Goal: Book appointment/travel/reservation

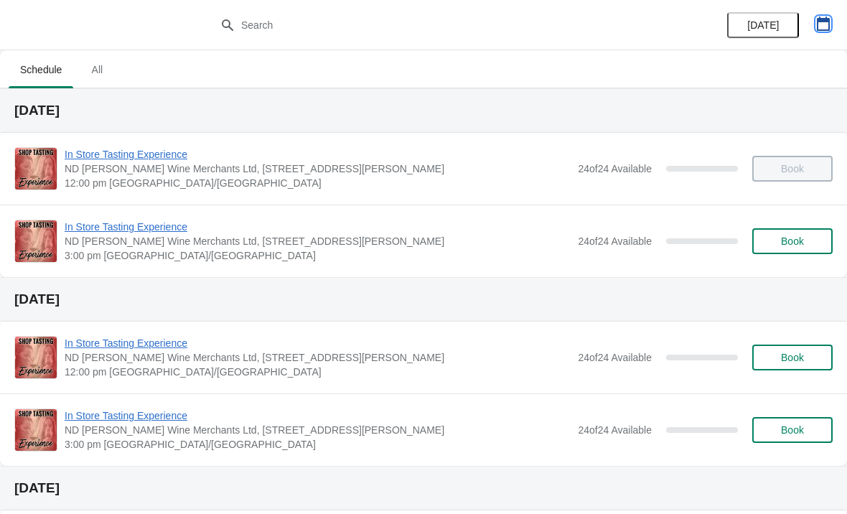
click at [826, 19] on icon "button" at bounding box center [823, 24] width 13 height 14
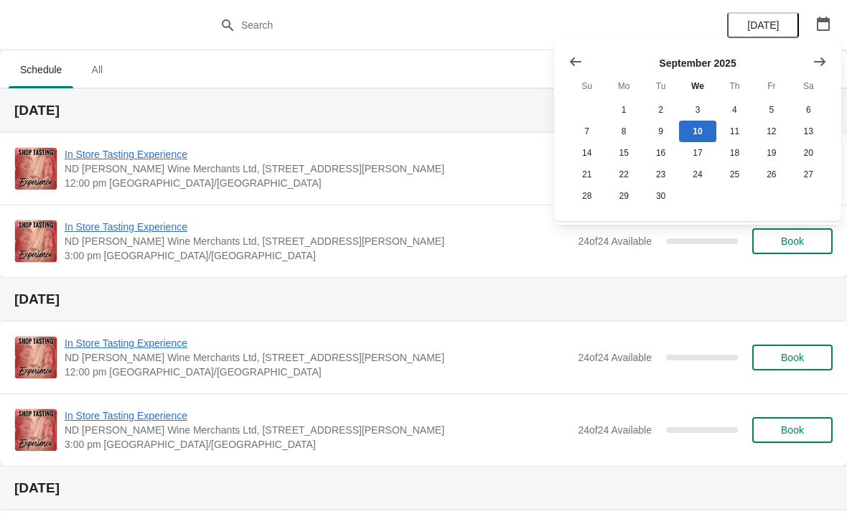
click at [824, 57] on icon "Show next month, October 2025" at bounding box center [820, 62] width 14 height 14
click at [810, 131] on button "11" at bounding box center [809, 132] width 37 height 22
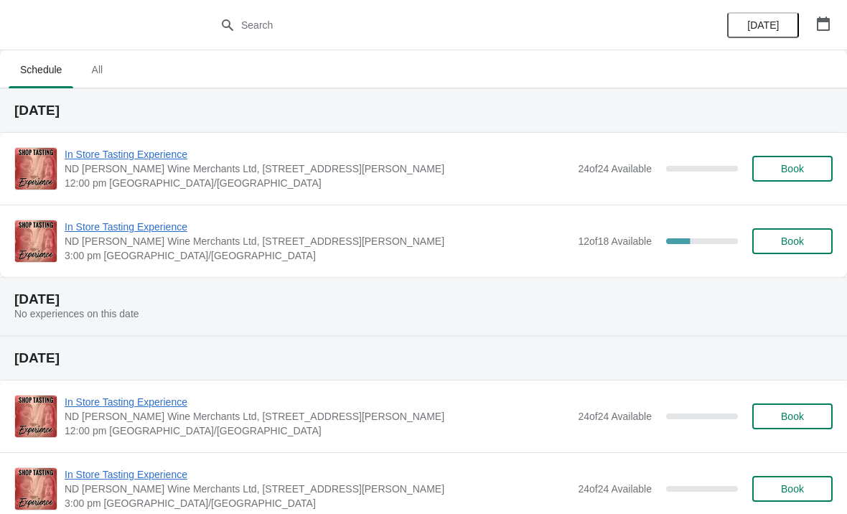
click at [115, 210] on div "In Store Tasting Experience ND [PERSON_NAME] Wine Merchants Ltd, [STREET_ADDRES…" at bounding box center [423, 241] width 847 height 73
click at [131, 225] on span "In Store Tasting Experience" at bounding box center [318, 227] width 506 height 14
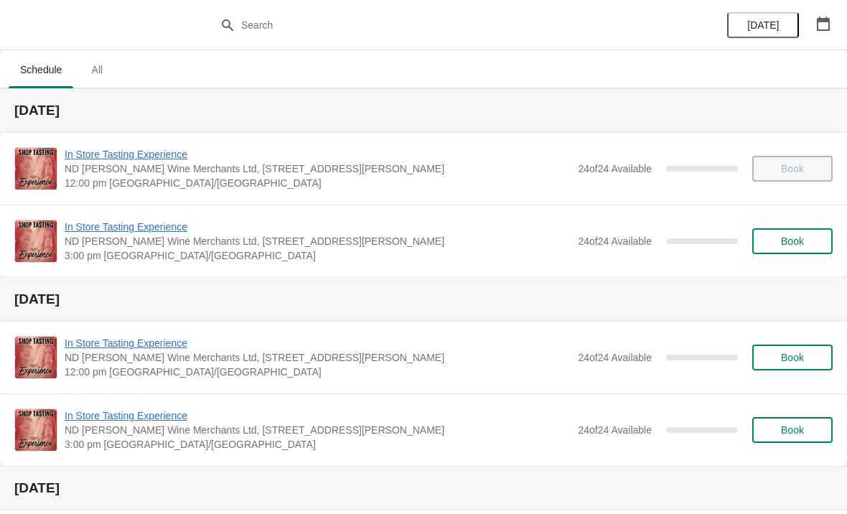
click at [832, 27] on button "button" at bounding box center [824, 24] width 26 height 26
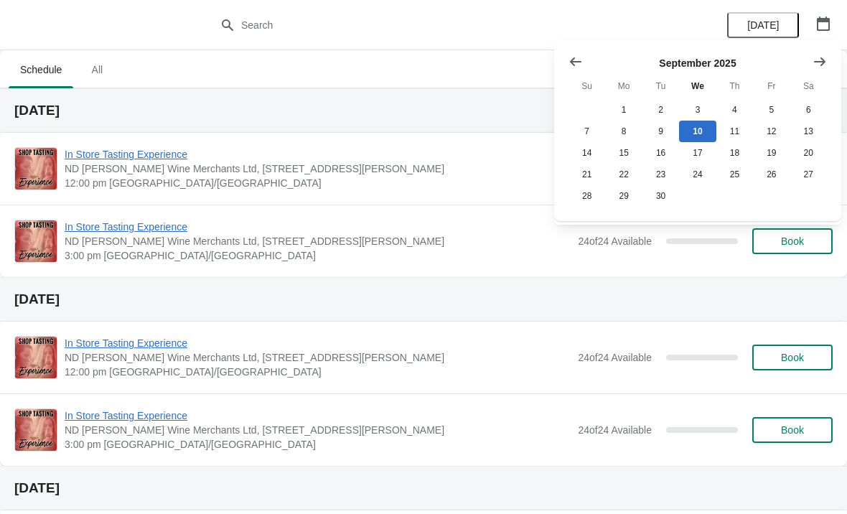
click at [821, 62] on icon "Show next month, October 2025" at bounding box center [819, 61] width 11 height 9
click at [816, 132] on button "11" at bounding box center [809, 132] width 37 height 22
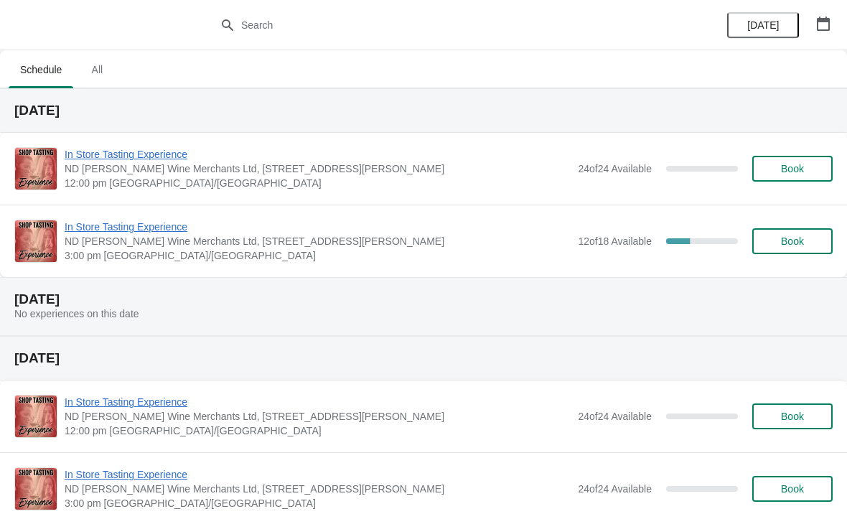
click at [785, 233] on button "Book" at bounding box center [793, 241] width 80 height 26
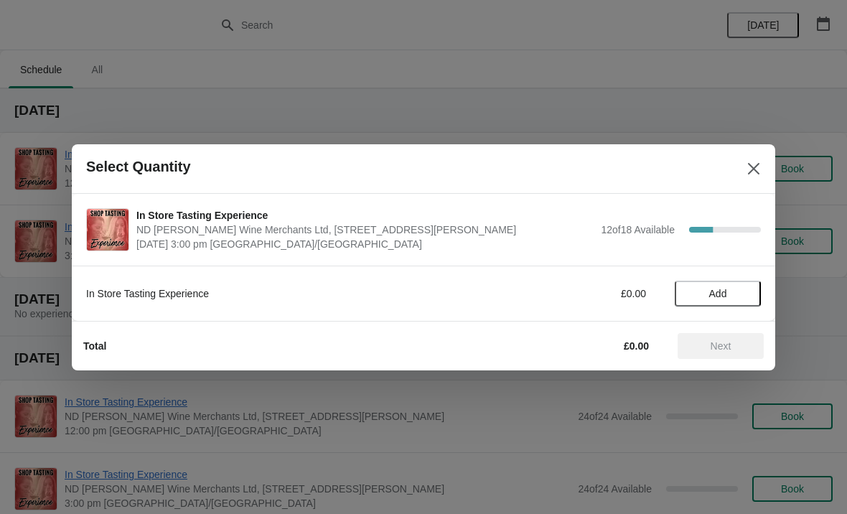
click at [734, 300] on button "Add" at bounding box center [718, 294] width 86 height 26
click at [758, 295] on div "1" at bounding box center [718, 293] width 86 height 15
click at [748, 287] on icon at bounding box center [742, 293] width 15 height 15
click at [746, 295] on icon at bounding box center [742, 293] width 15 height 15
click at [749, 291] on icon at bounding box center [742, 293] width 15 height 15
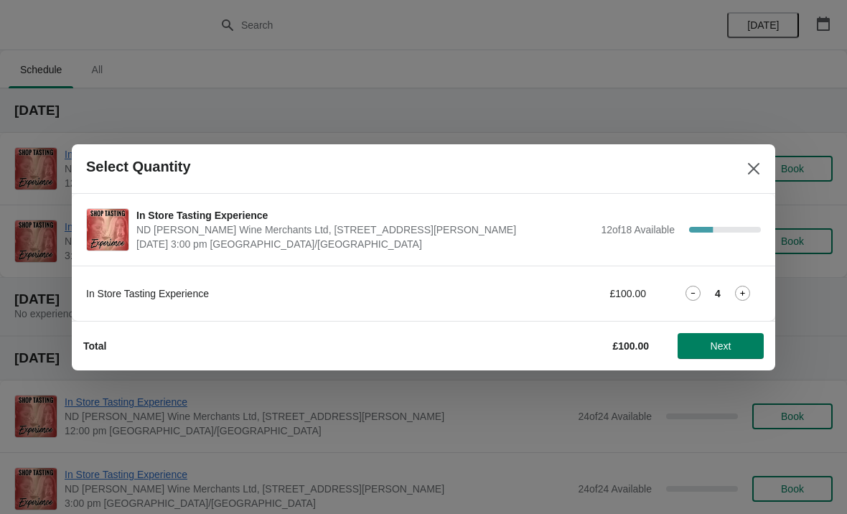
click at [744, 294] on icon at bounding box center [742, 293] width 5 height 5
click at [744, 287] on icon at bounding box center [742, 293] width 15 height 15
click at [737, 349] on span "Next" at bounding box center [720, 345] width 63 height 11
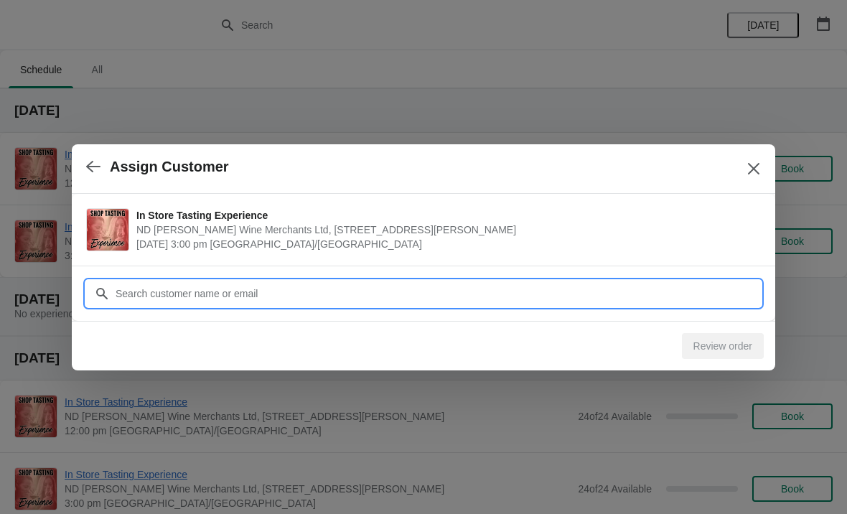
click at [509, 292] on input "Customer" at bounding box center [438, 294] width 646 height 26
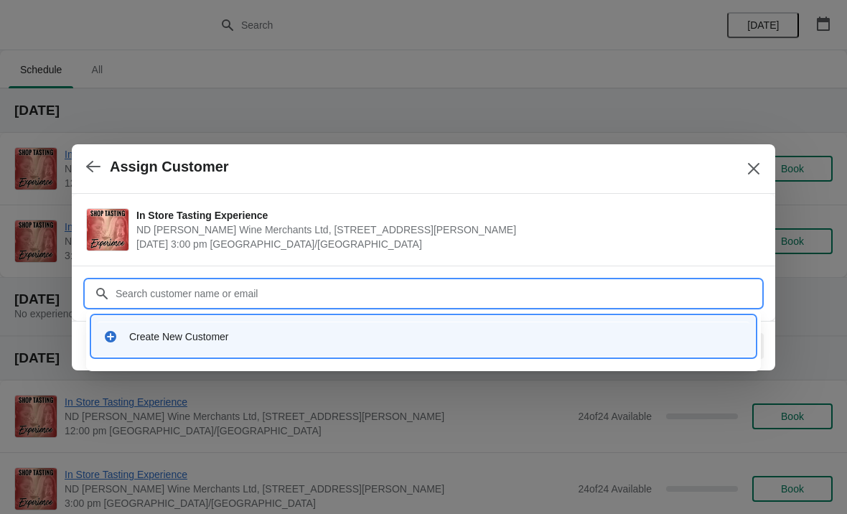
click at [177, 323] on div "Create New Customer" at bounding box center [424, 336] width 652 height 29
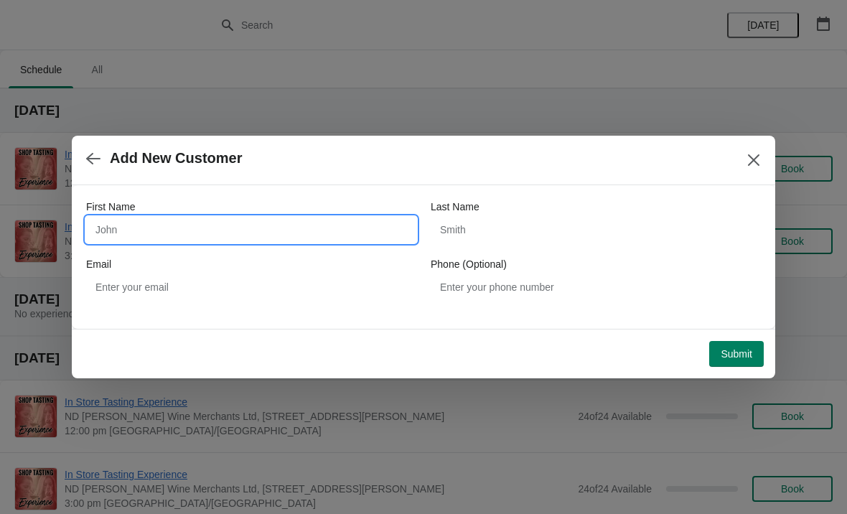
click at [196, 221] on input "First Name" at bounding box center [251, 230] width 330 height 26
type input "Emily"
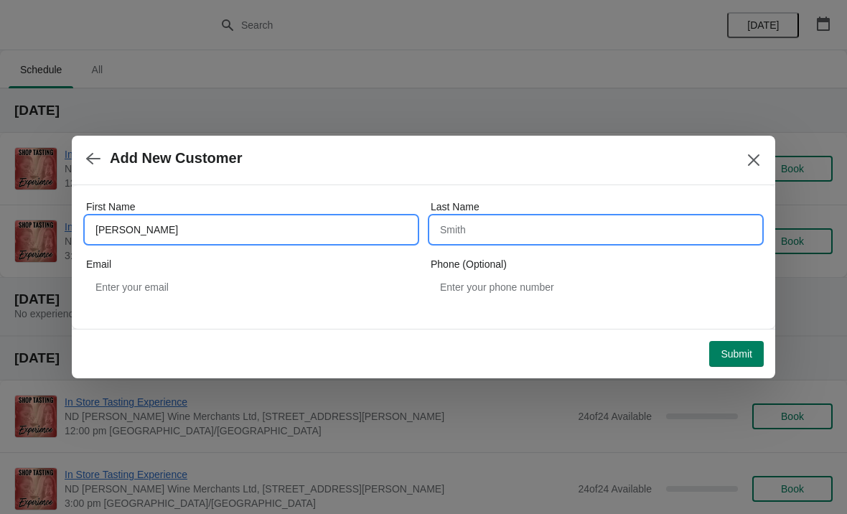
click at [500, 230] on input "Last Name" at bounding box center [596, 230] width 330 height 26
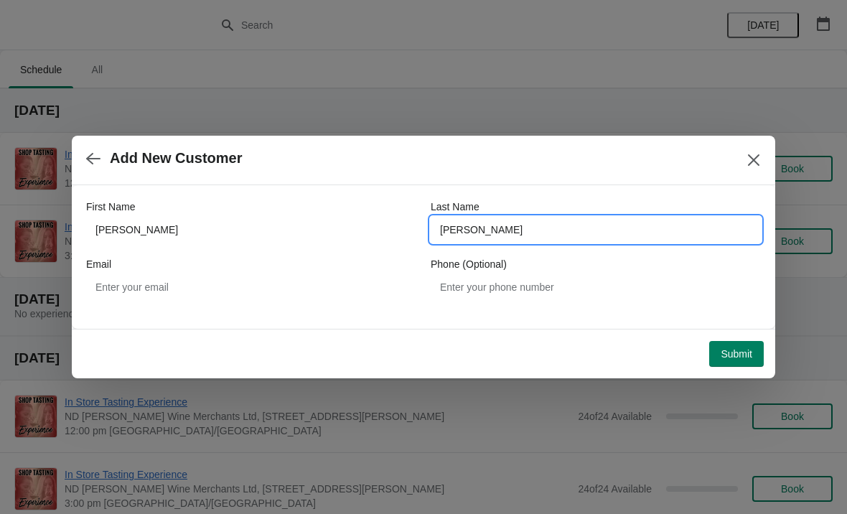
type input "Thomas"
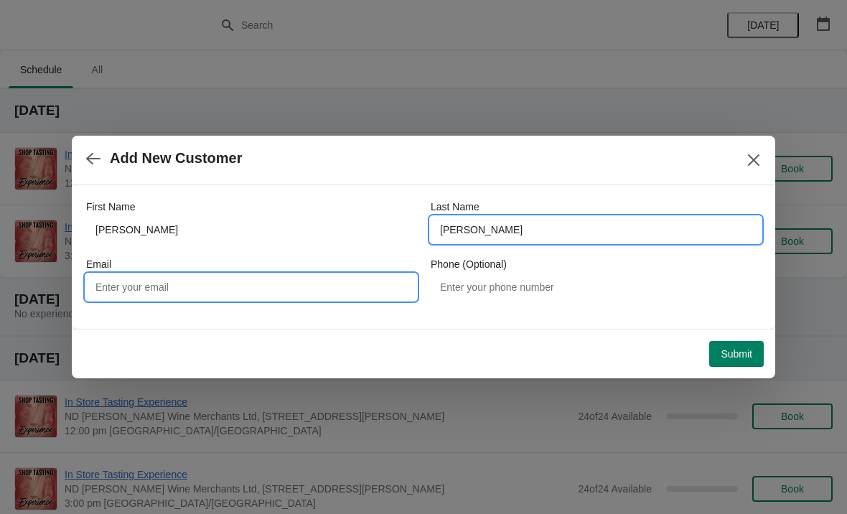
click at [266, 289] on input "Email" at bounding box center [251, 287] width 330 height 26
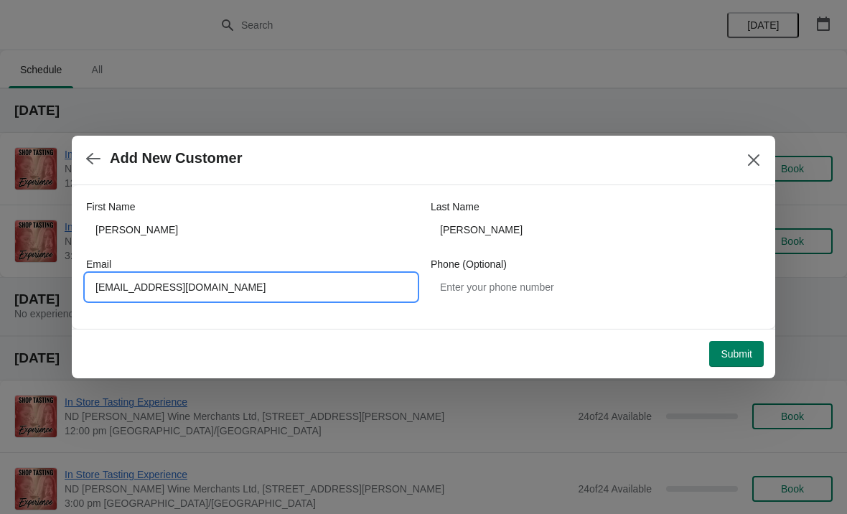
type input "Emilyannthomas@msn.com"
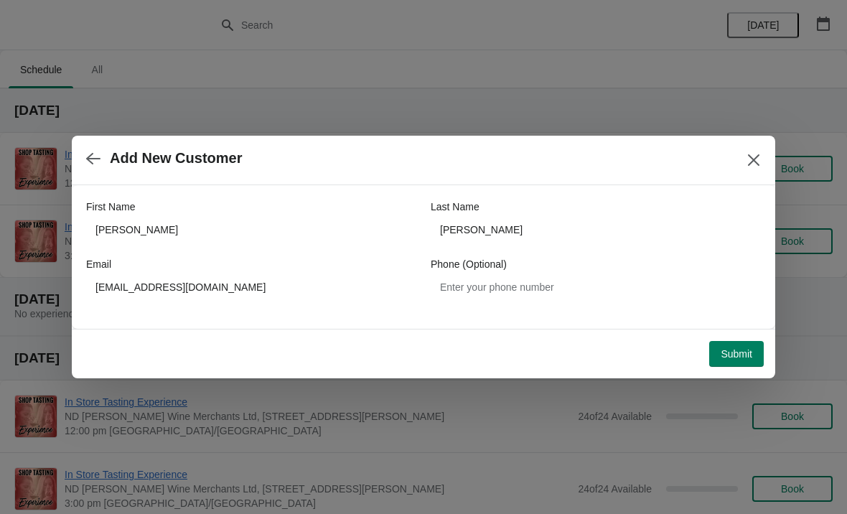
click at [743, 349] on span "Submit" at bounding box center [737, 353] width 32 height 11
